Goal: Complete application form

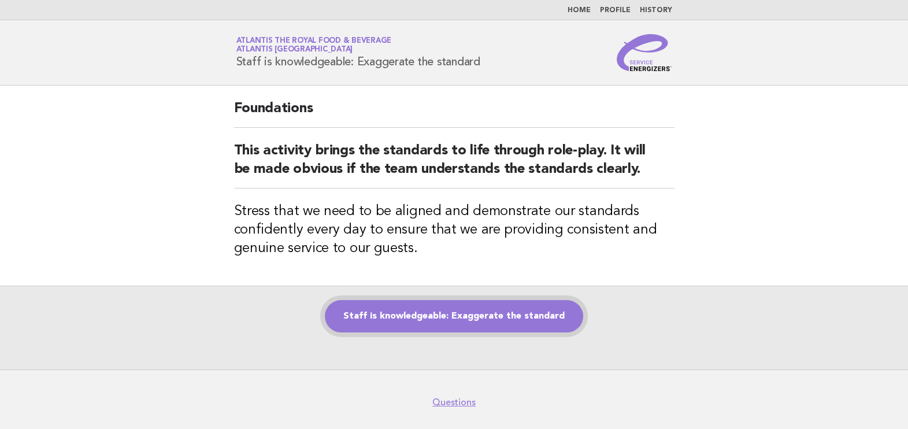
click at [494, 320] on link "Staff is knowledgeable: Exaggerate the standard" at bounding box center [454, 316] width 258 height 32
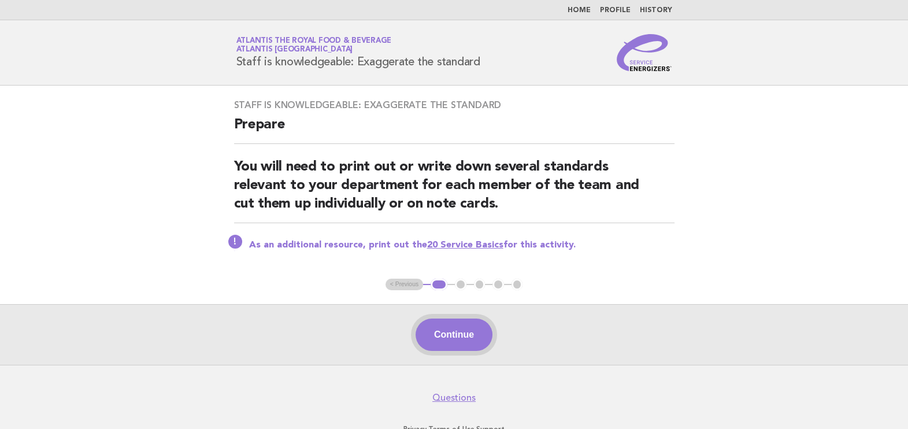
click at [456, 332] on button "Continue" at bounding box center [454, 334] width 77 height 32
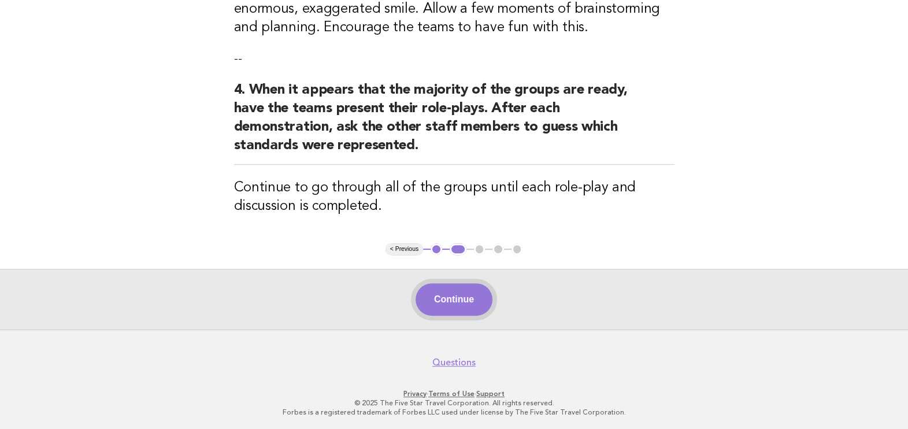
click at [455, 301] on button "Continue" at bounding box center [454, 299] width 77 height 32
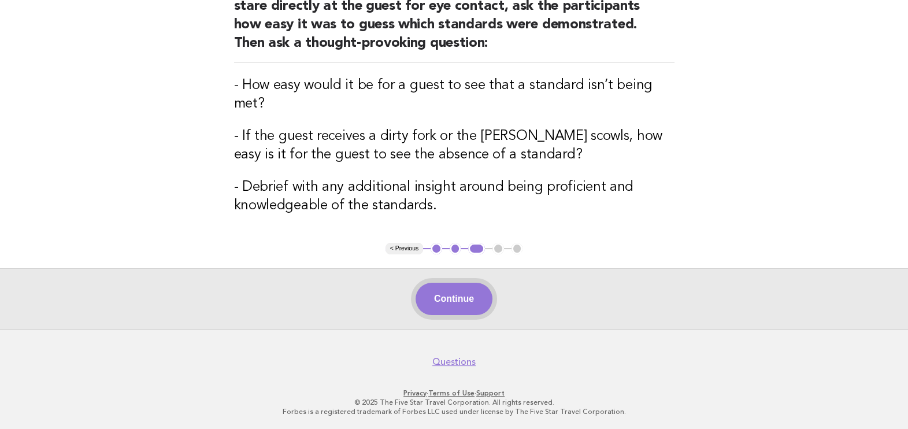
click at [461, 305] on button "Continue" at bounding box center [454, 299] width 77 height 32
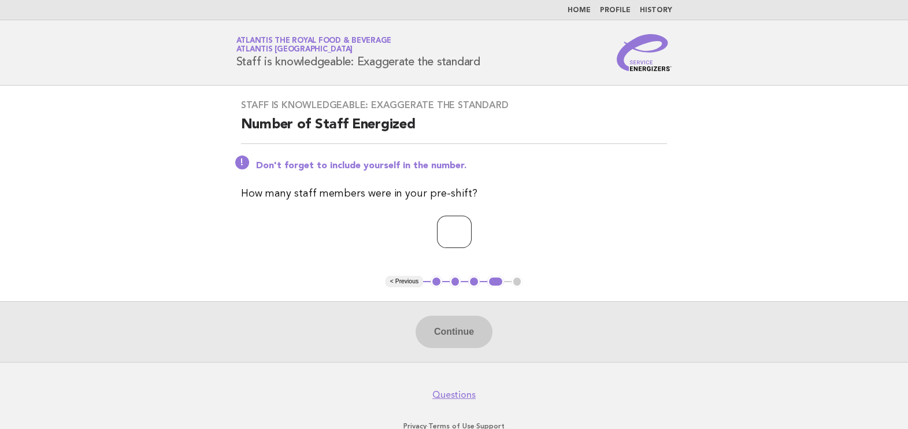
click at [447, 237] on input "number" at bounding box center [454, 232] width 35 height 32
type input "**"
click at [461, 334] on button "Continue" at bounding box center [454, 332] width 77 height 32
